Goal: Navigation & Orientation: Find specific page/section

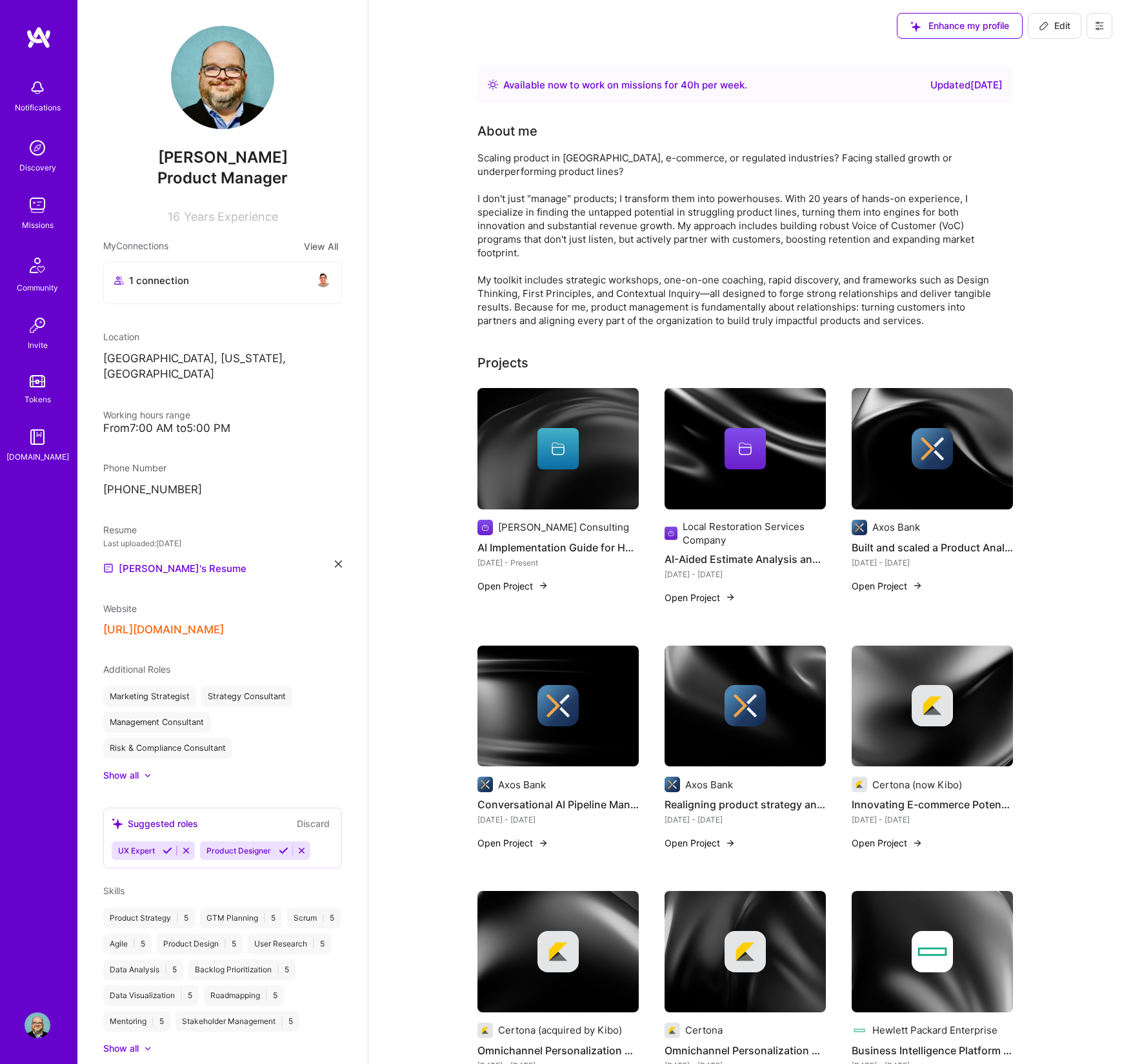
scroll to position [390, 0]
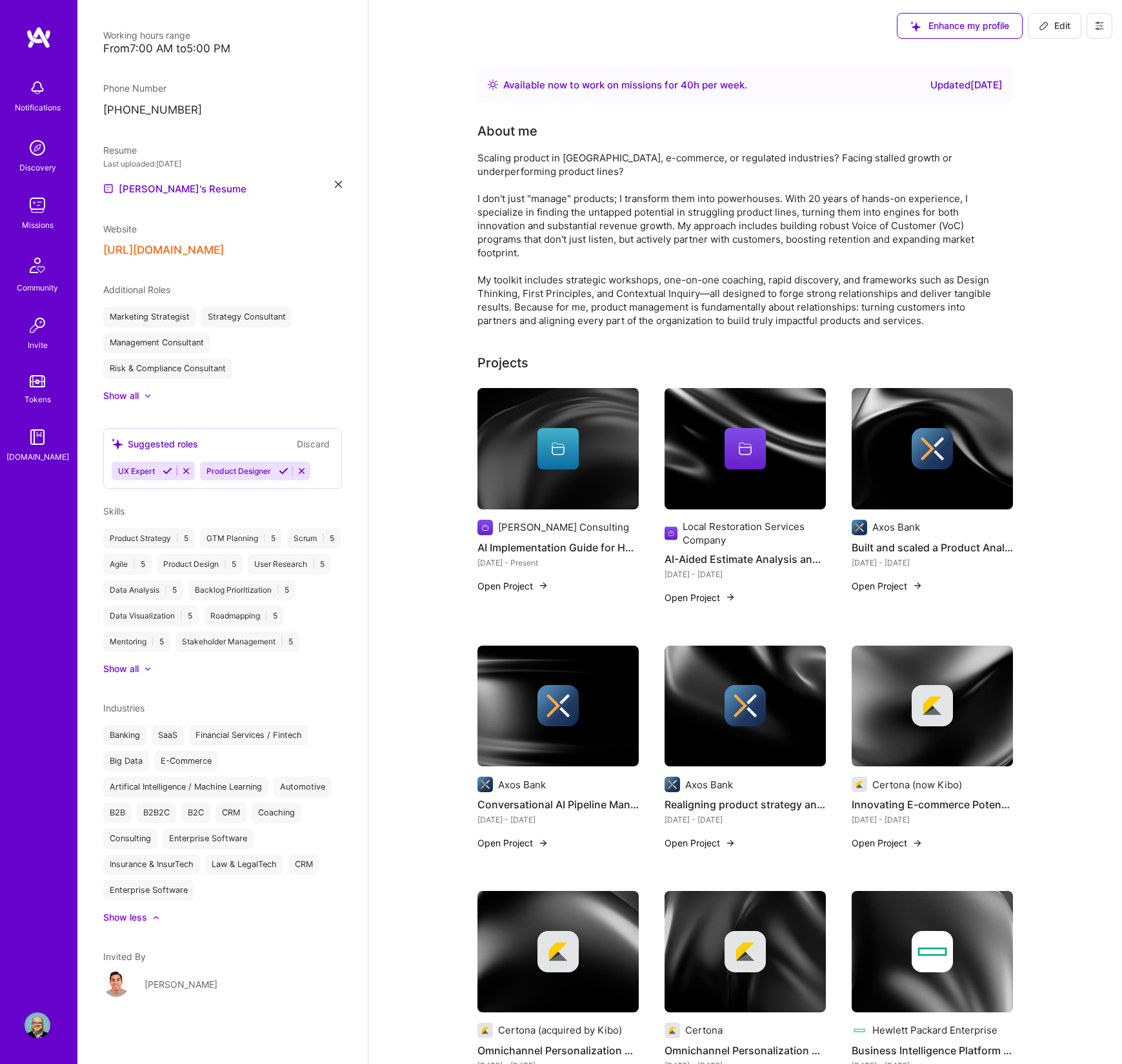
click at [35, 96] on img at bounding box center [37, 87] width 26 height 26
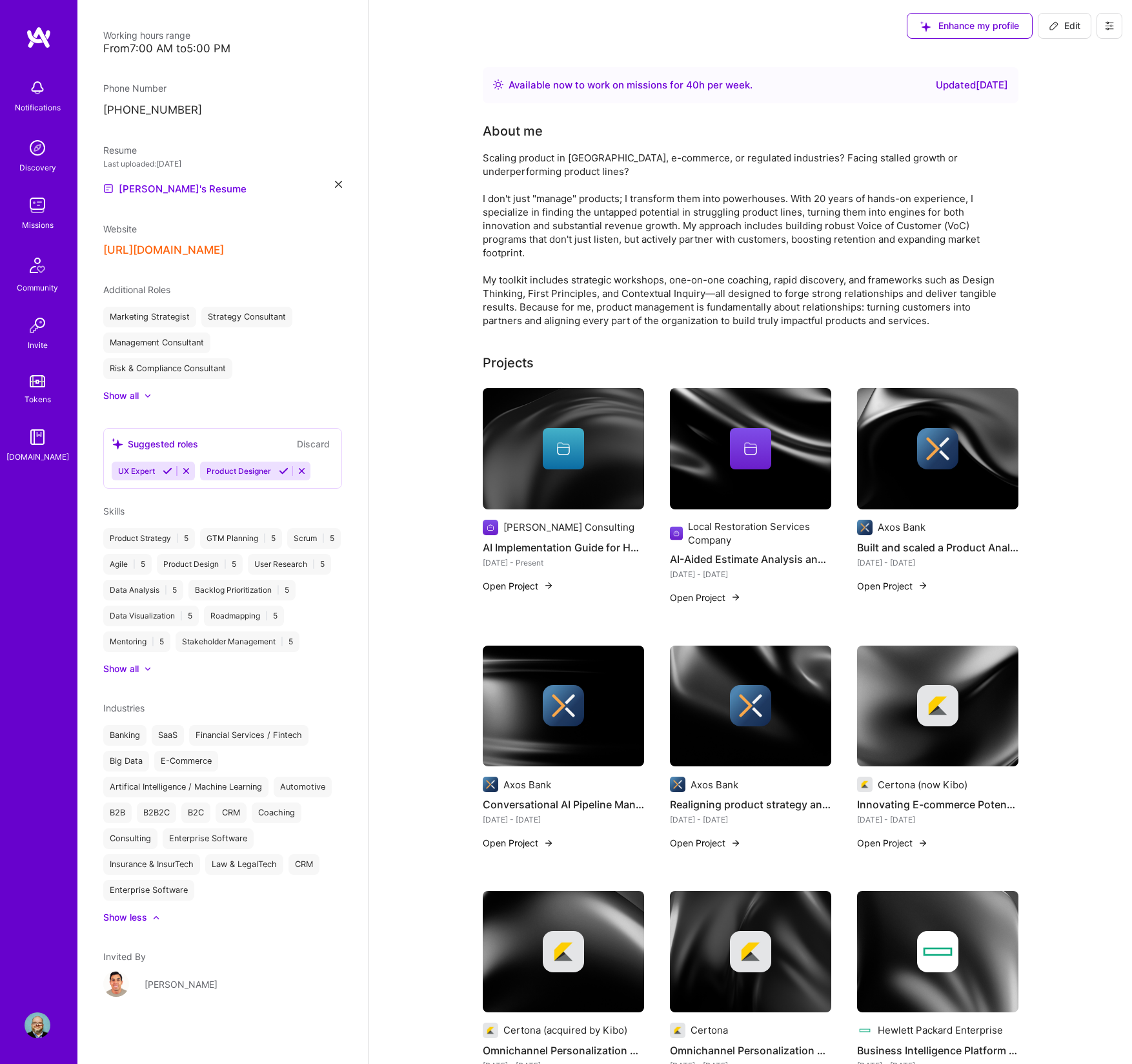
click at [35, 163] on div "Discovery" at bounding box center [38, 167] width 37 height 13
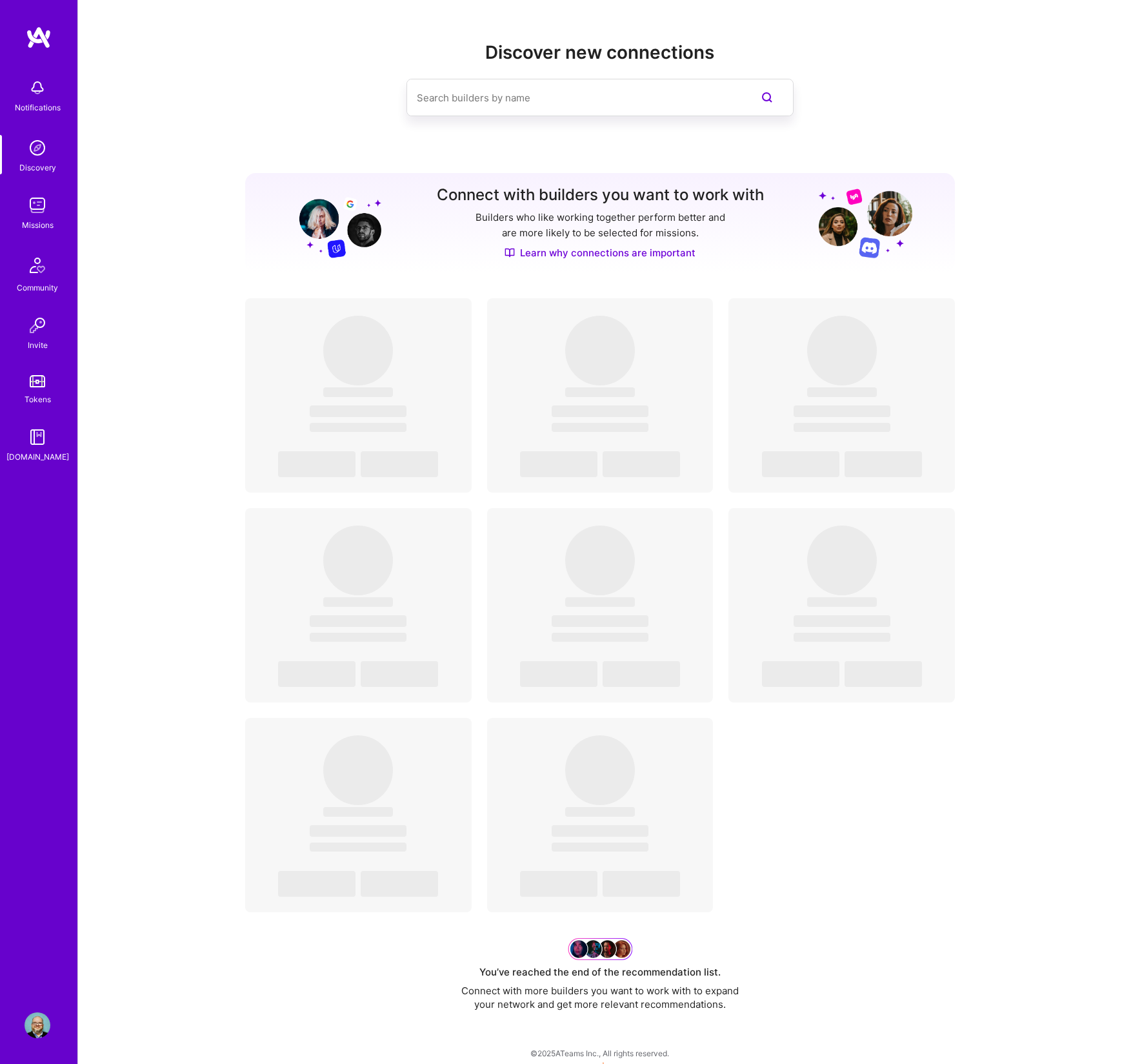
click at [38, 206] on img at bounding box center [37, 205] width 26 height 26
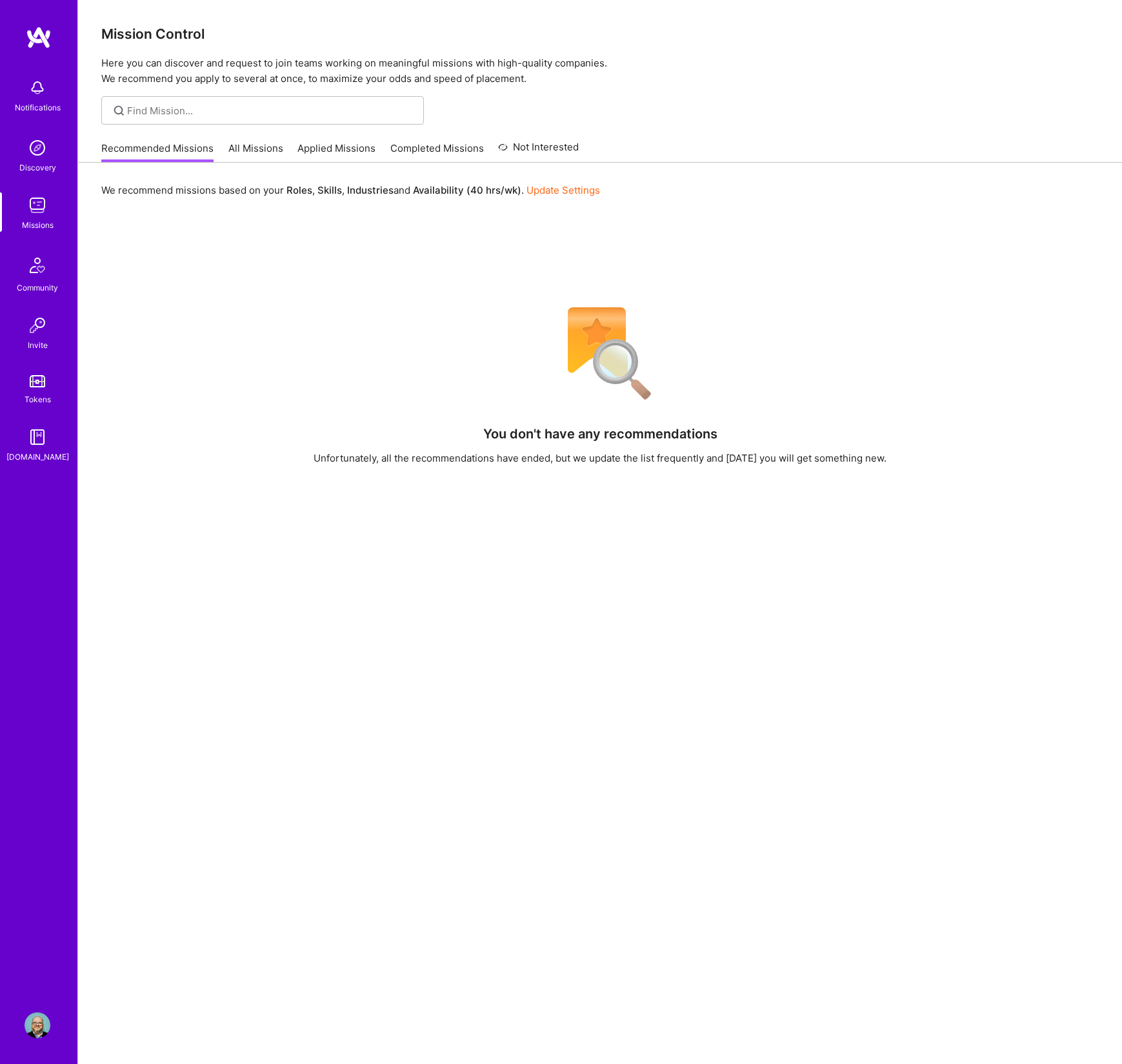
click at [349, 152] on link "Applied Missions" at bounding box center [336, 152] width 78 height 21
